Goal: Navigation & Orientation: Find specific page/section

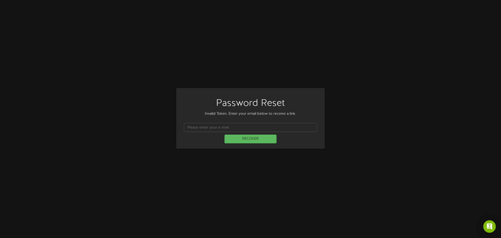
click at [134, 37] on div "Password Reset Invalid Token. Enter your email below to receive a link. RECOVER" at bounding box center [250, 119] width 501 height 238
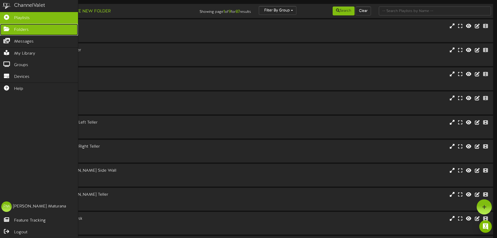
click at [25, 27] on span "Folders" at bounding box center [21, 30] width 15 height 6
